Goal: Task Accomplishment & Management: Use online tool/utility

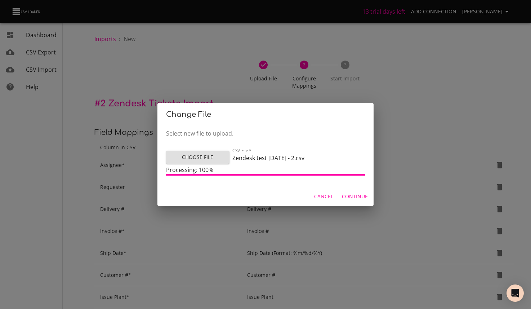
scroll to position [276, 0]
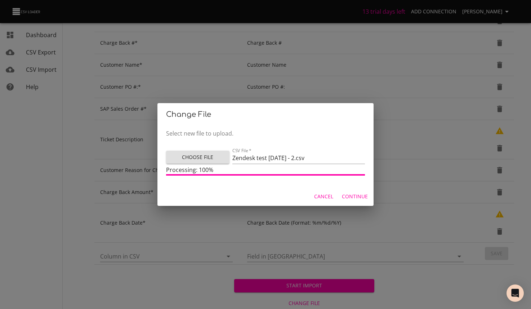
click at [354, 197] on span "Continue" at bounding box center [355, 196] width 26 height 9
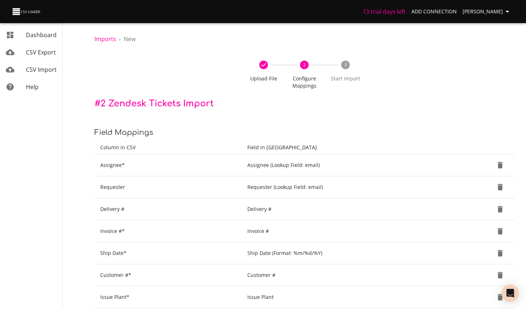
scroll to position [276, 0]
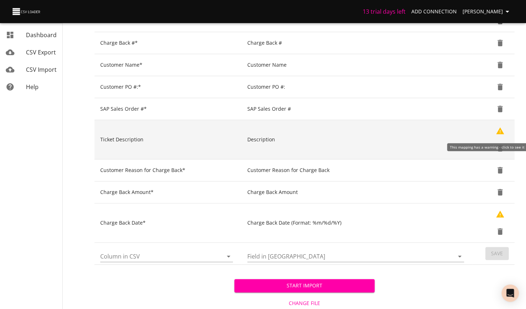
click at [495, 129] on button "Show Warnings" at bounding box center [499, 130] width 17 height 17
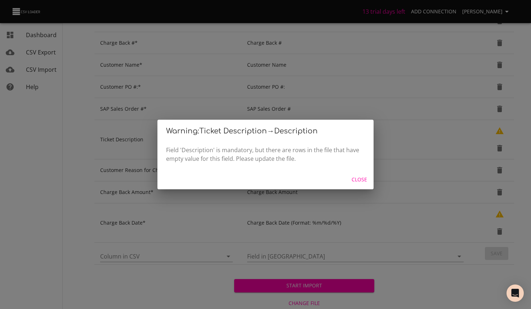
click at [355, 178] on span "Close" at bounding box center [359, 179] width 17 height 9
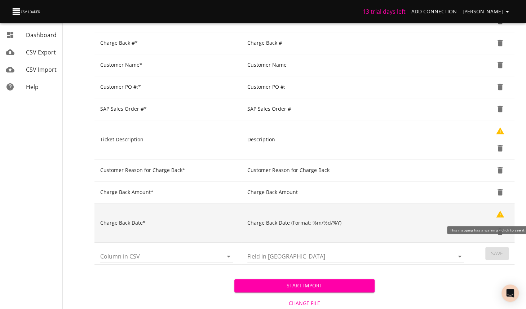
click at [503, 212] on icon "Show Warnings" at bounding box center [500, 214] width 9 height 9
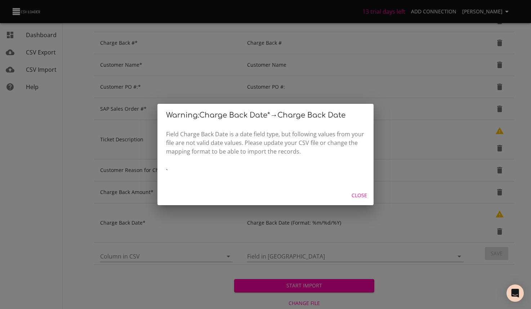
click at [357, 193] on span "Close" at bounding box center [359, 195] width 17 height 9
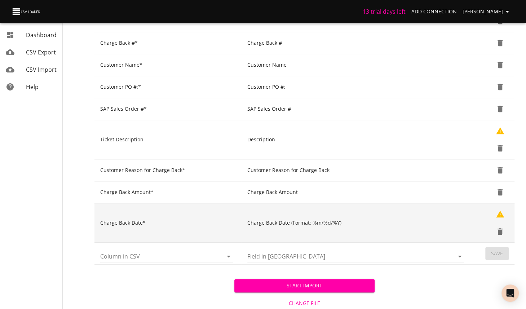
click at [337, 213] on td "Charge Back Date (Format: %m/%d/%Y)" at bounding box center [357, 222] width 231 height 39
click at [310, 225] on td "Charge Back Date (Format: %m/%d/%Y)" at bounding box center [357, 222] width 231 height 39
click at [498, 231] on icon "Delete" at bounding box center [500, 231] width 5 height 6
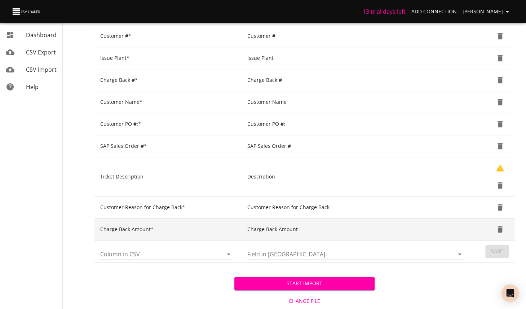
scroll to position [237, 0]
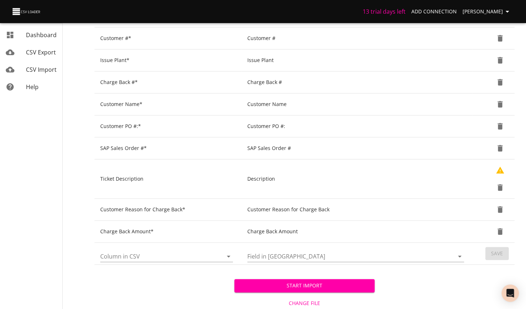
click at [224, 253] on icon "Open" at bounding box center [228, 256] width 9 height 9
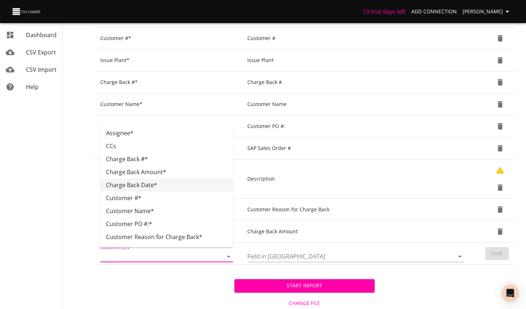
click at [147, 185] on li "Charge Back Date*" at bounding box center [166, 184] width 133 height 13
type input "Charge Back Date*"
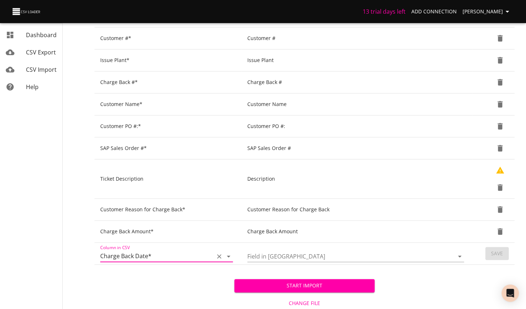
click at [460, 256] on icon "Open" at bounding box center [460, 257] width 4 height 2
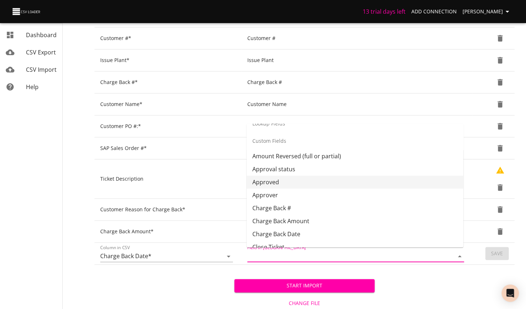
scroll to position [325, 0]
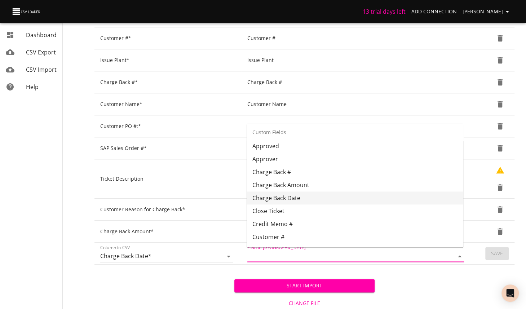
click at [301, 196] on li "Charge Back Date" at bounding box center [355, 197] width 217 height 13
type input "Charge Back Date"
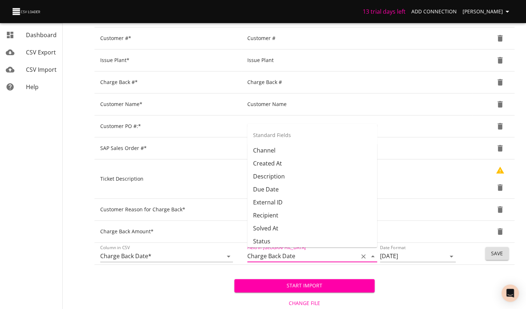
scroll to position [282, 0]
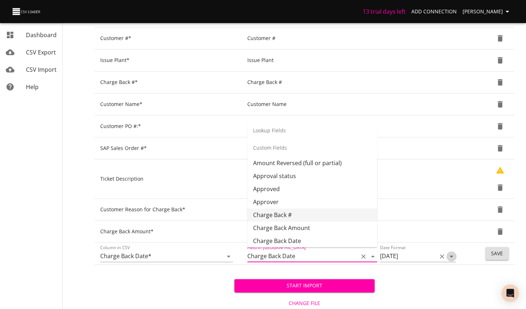
click at [454, 252] on icon "Open" at bounding box center [451, 256] width 9 height 9
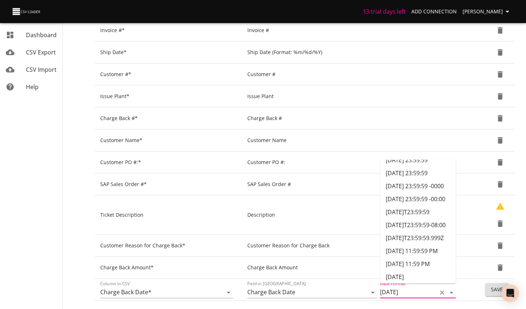
scroll to position [231, 0]
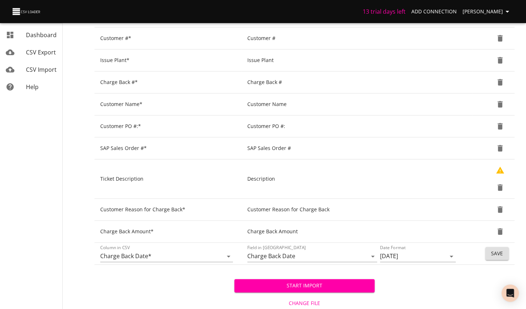
click at [497, 251] on span "Save" at bounding box center [497, 253] width 12 height 9
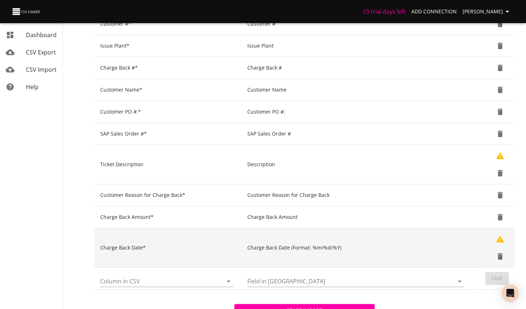
scroll to position [240, 0]
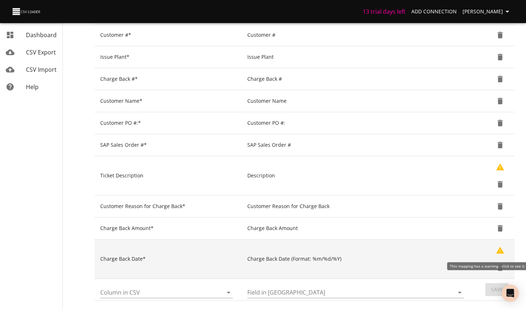
click at [497, 248] on icon "Show Warnings" at bounding box center [500, 250] width 9 height 9
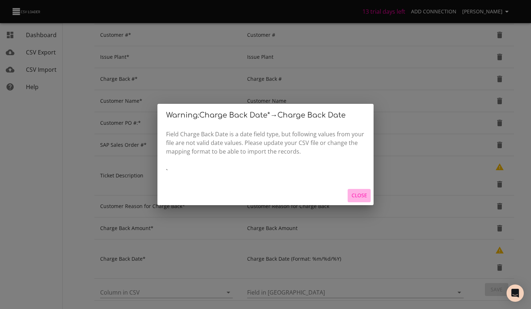
click at [359, 194] on span "Close" at bounding box center [359, 195] width 17 height 9
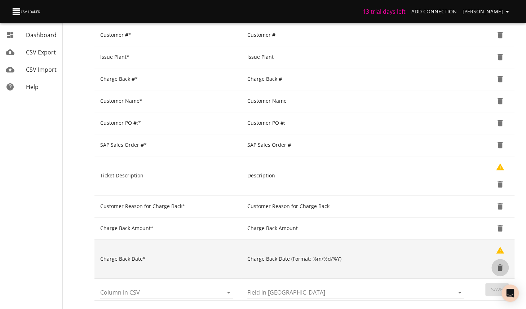
click at [501, 266] on icon "Delete" at bounding box center [500, 267] width 5 height 6
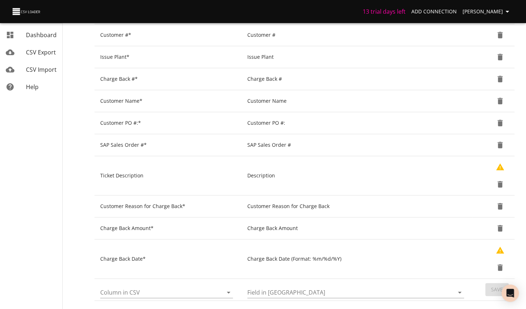
scroll to position [237, 0]
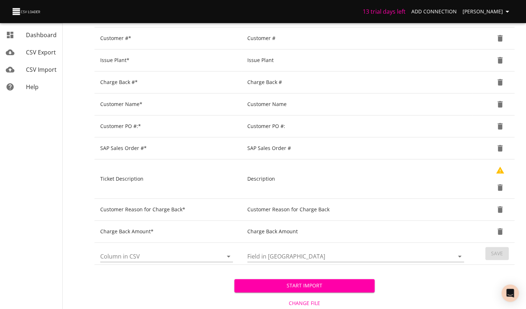
click at [232, 254] on icon "Open" at bounding box center [228, 256] width 9 height 9
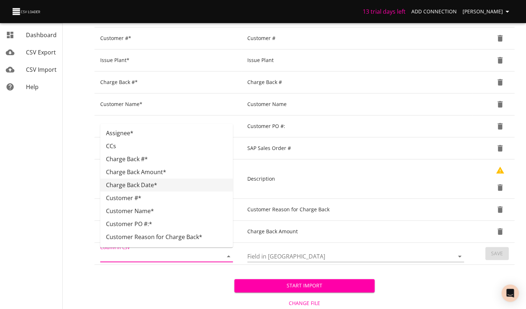
click at [157, 186] on li "Charge Back Date*" at bounding box center [166, 184] width 133 height 13
type input "Charge Back Date*"
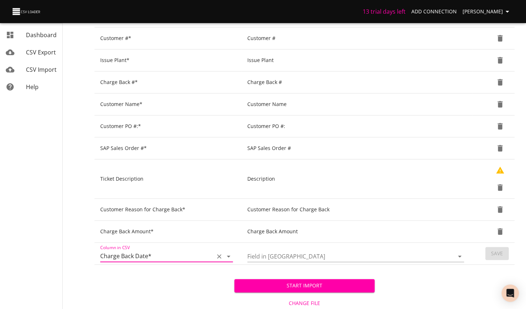
click at [456, 252] on icon "Open" at bounding box center [459, 256] width 9 height 9
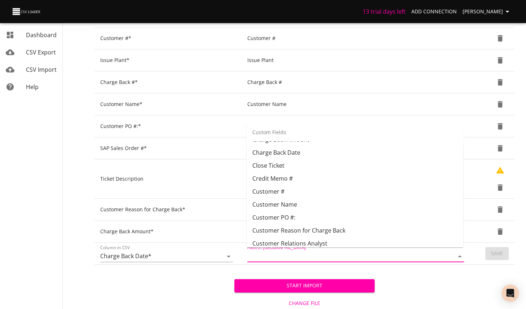
scroll to position [361, 0]
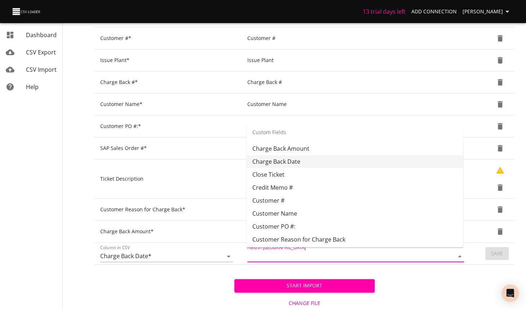
click at [292, 158] on li "Charge Back Date" at bounding box center [355, 161] width 217 height 13
type input "Charge Back Date"
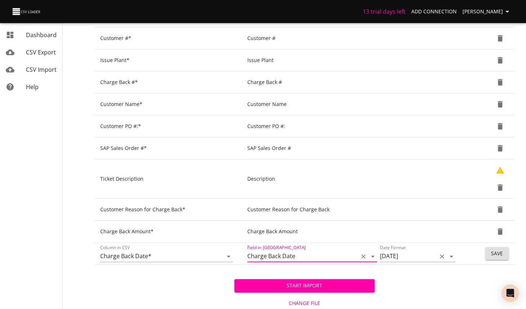
click at [448, 253] on icon "Open" at bounding box center [451, 256] width 9 height 9
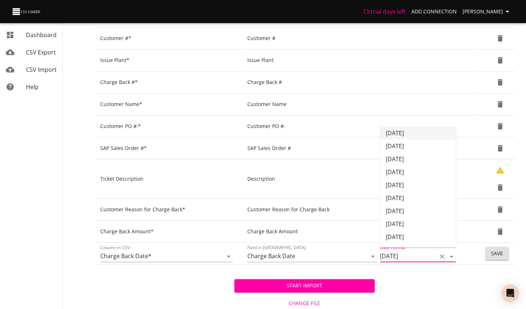
scroll to position [201, 0]
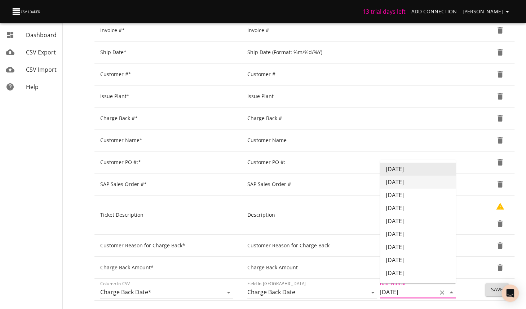
click at [420, 180] on li "12/31/17" at bounding box center [418, 182] width 76 height 13
type input "12/31/17"
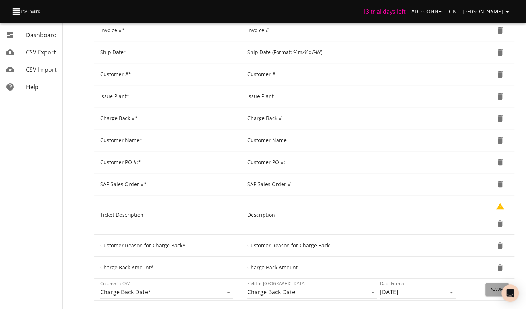
click at [495, 285] on span "Save" at bounding box center [497, 289] width 12 height 9
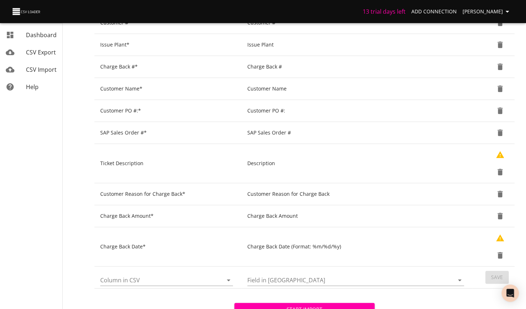
scroll to position [276, 0]
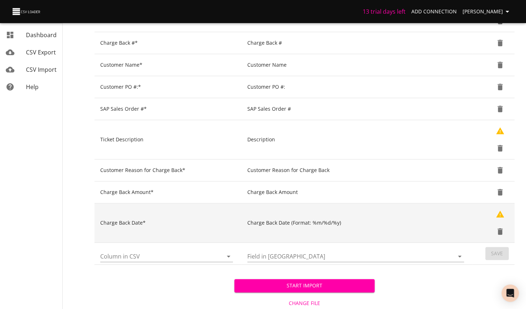
click at [501, 229] on icon "Delete" at bounding box center [500, 231] width 5 height 6
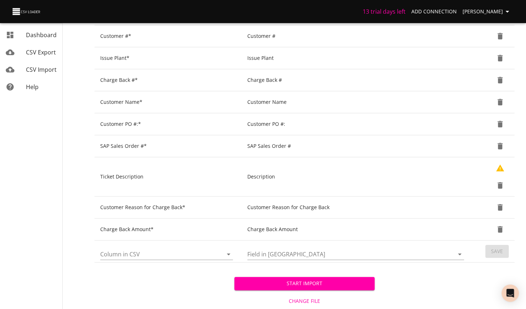
scroll to position [237, 0]
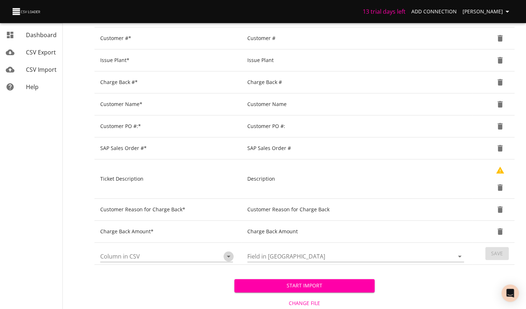
click at [227, 253] on icon "Open" at bounding box center [228, 256] width 9 height 9
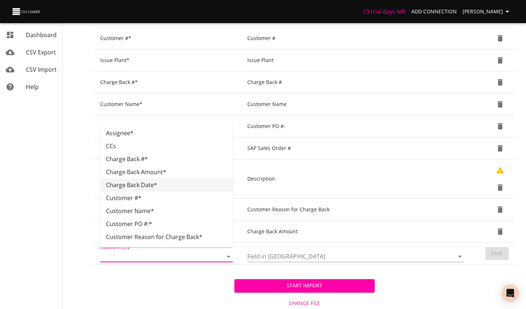
click at [139, 186] on li "Charge Back Date*" at bounding box center [166, 184] width 133 height 13
type input "Charge Back Date*"
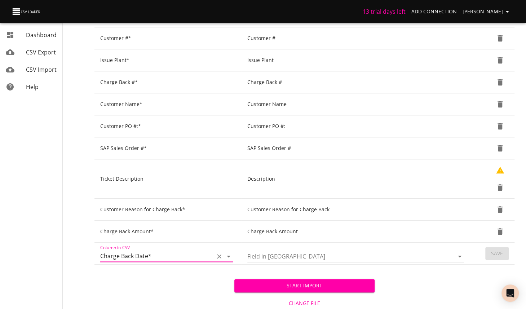
click at [457, 255] on icon "Open" at bounding box center [459, 256] width 9 height 9
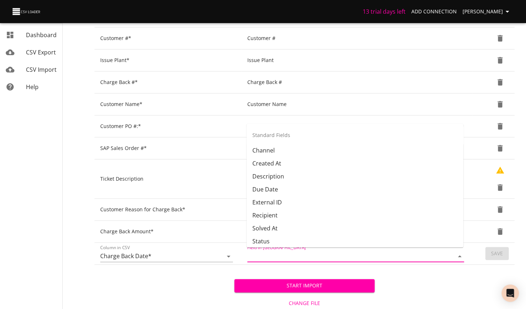
scroll to position [282, 0]
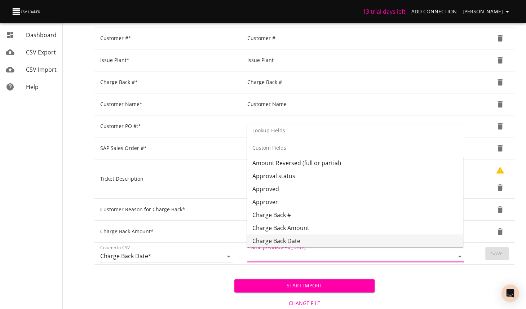
click at [284, 238] on li "Charge Back Date" at bounding box center [355, 240] width 217 height 13
type input "Charge Back Date"
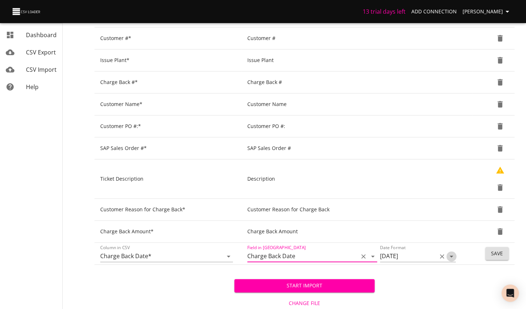
click at [456, 253] on icon "Open" at bounding box center [451, 256] width 9 height 9
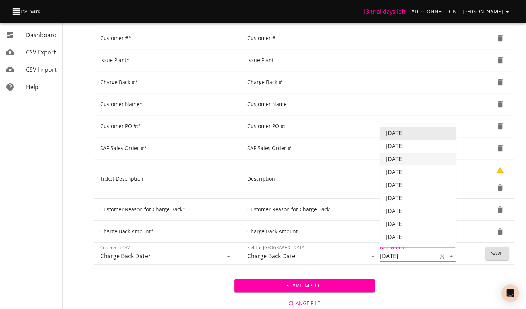
scroll to position [201, 0]
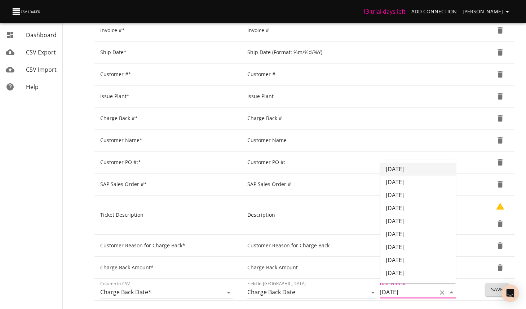
click at [410, 170] on li "12/31/2017" at bounding box center [418, 169] width 76 height 13
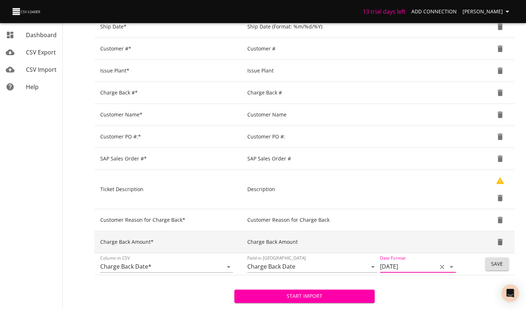
scroll to position [237, 0]
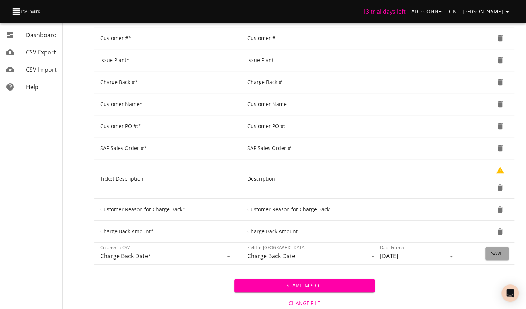
click at [498, 251] on span "Save" at bounding box center [497, 253] width 12 height 9
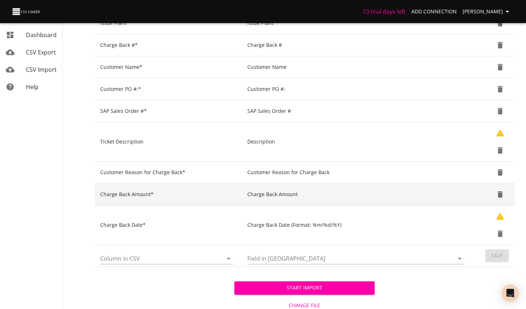
scroll to position [276, 0]
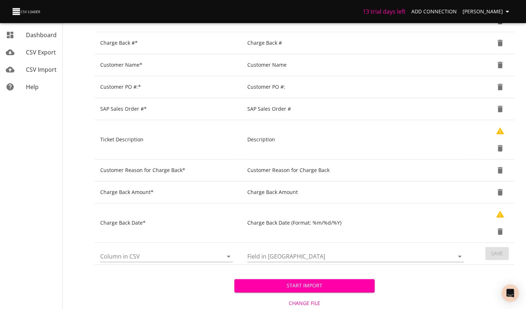
click at [329, 285] on span "Start Import" at bounding box center [304, 285] width 128 height 9
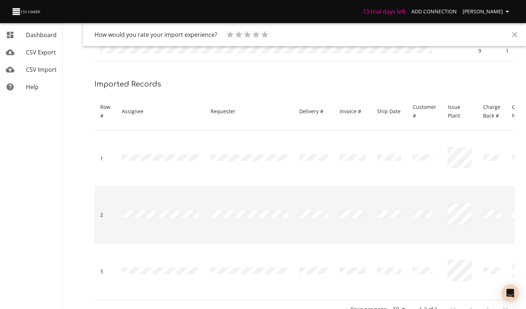
scroll to position [91, 0]
